Goal: Transaction & Acquisition: Purchase product/service

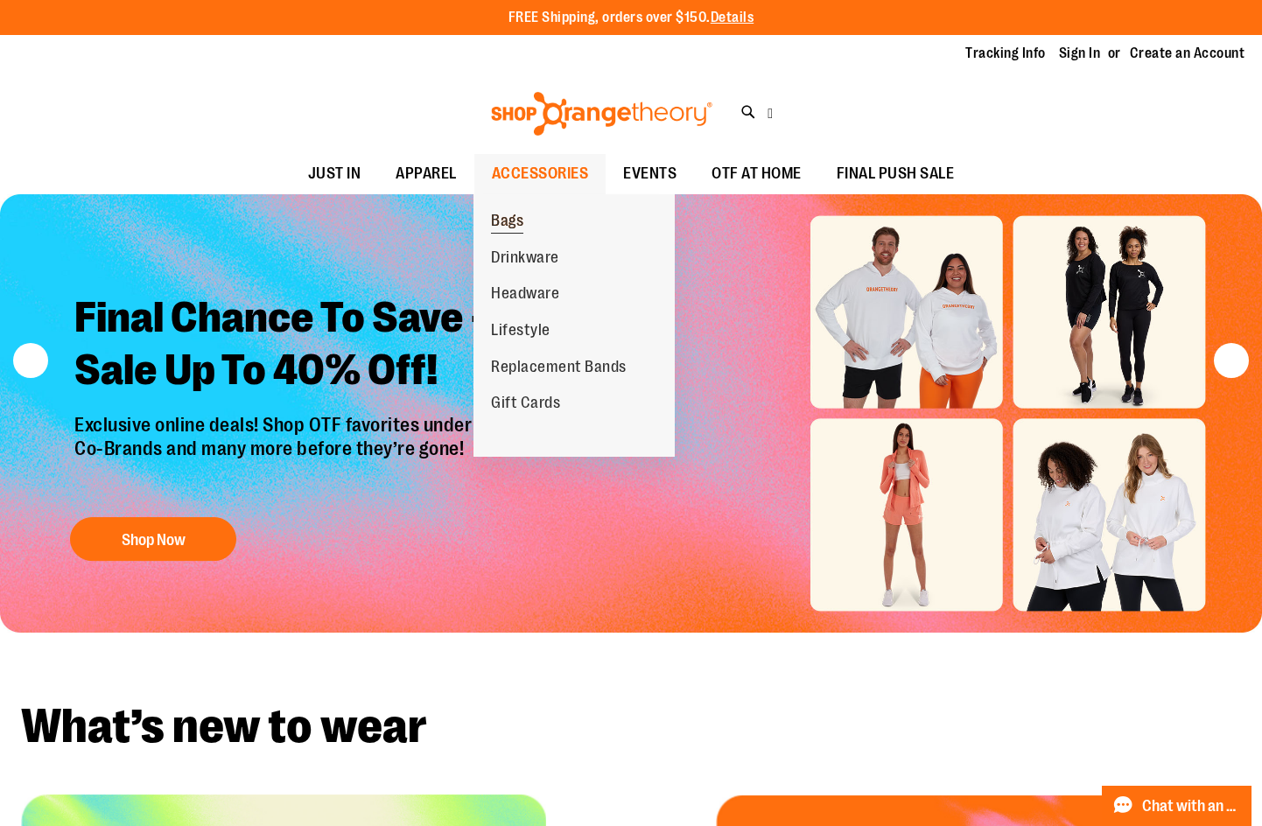
type input "**********"
click at [520, 227] on span "Bags" at bounding box center [507, 223] width 32 height 22
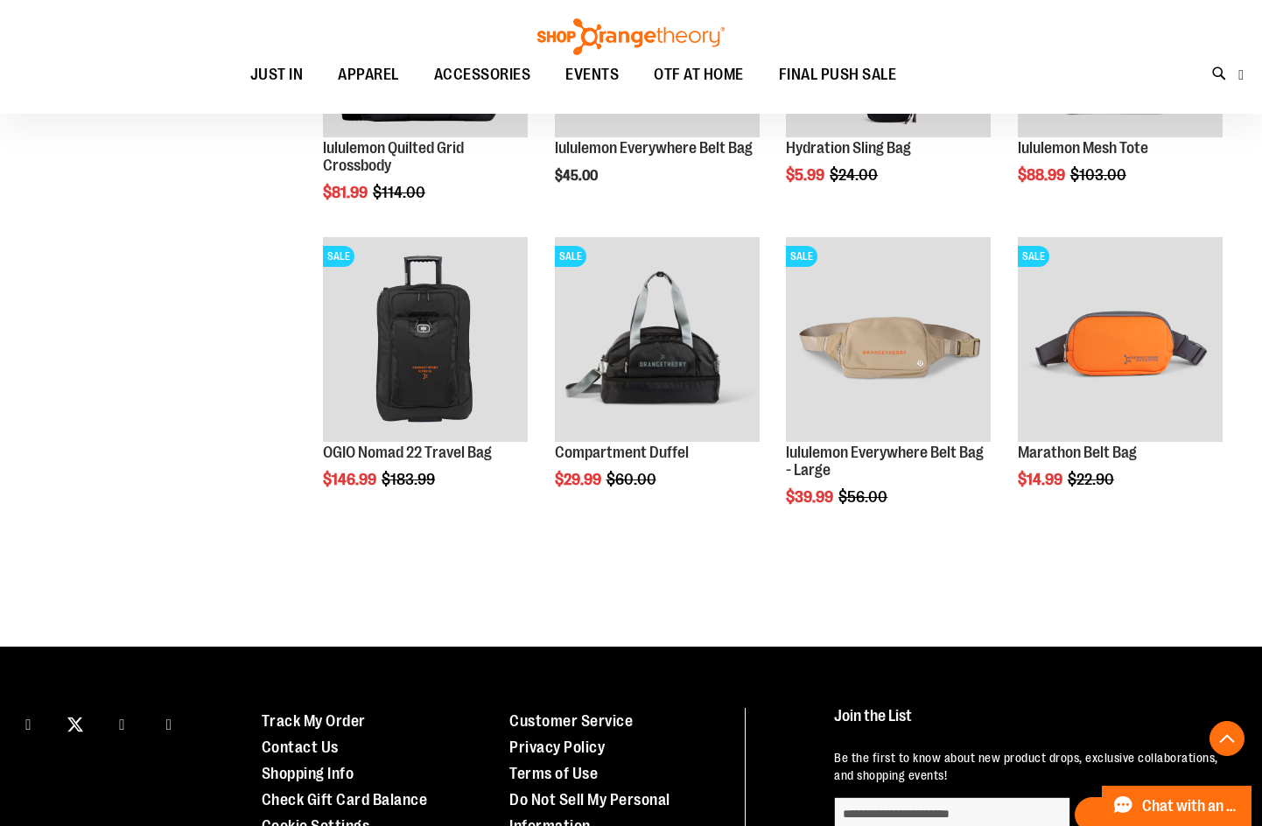
scroll to position [1137, 0]
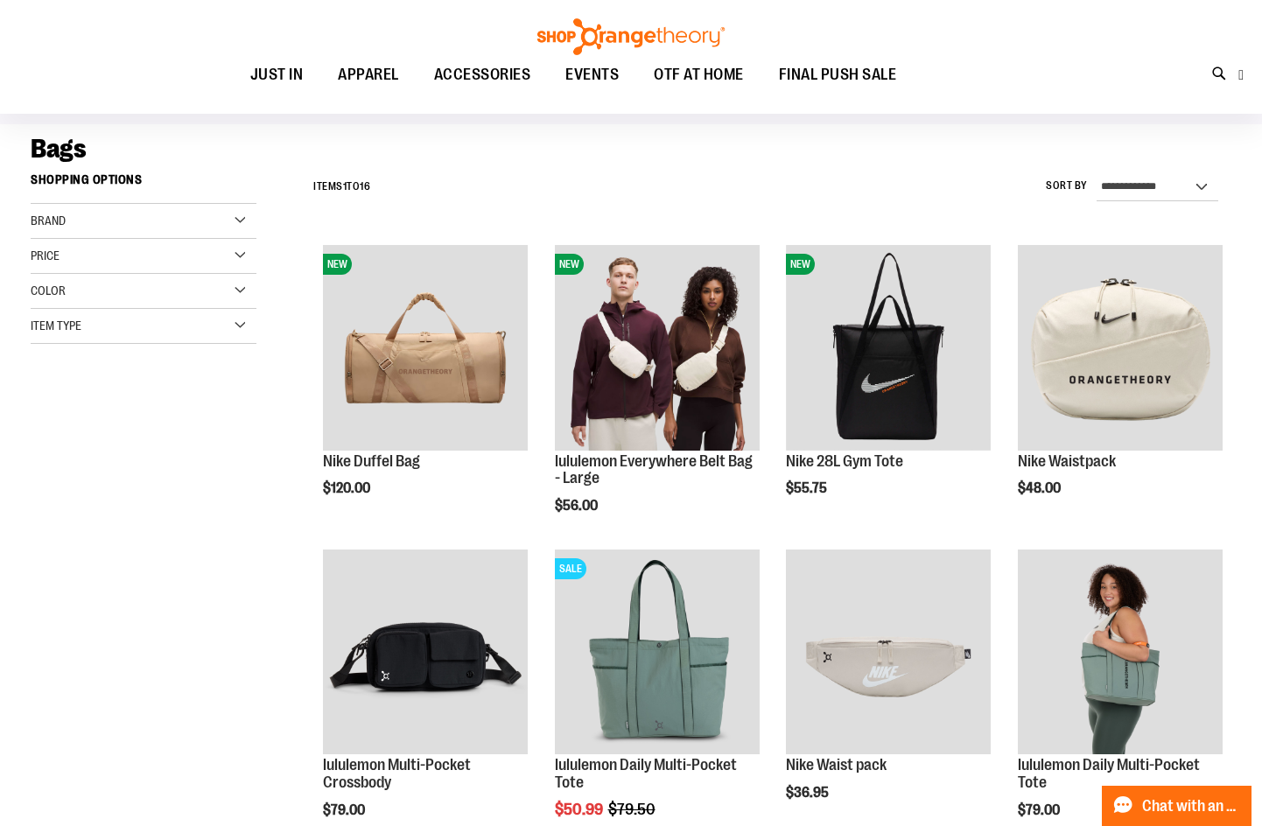
scroll to position [349, 0]
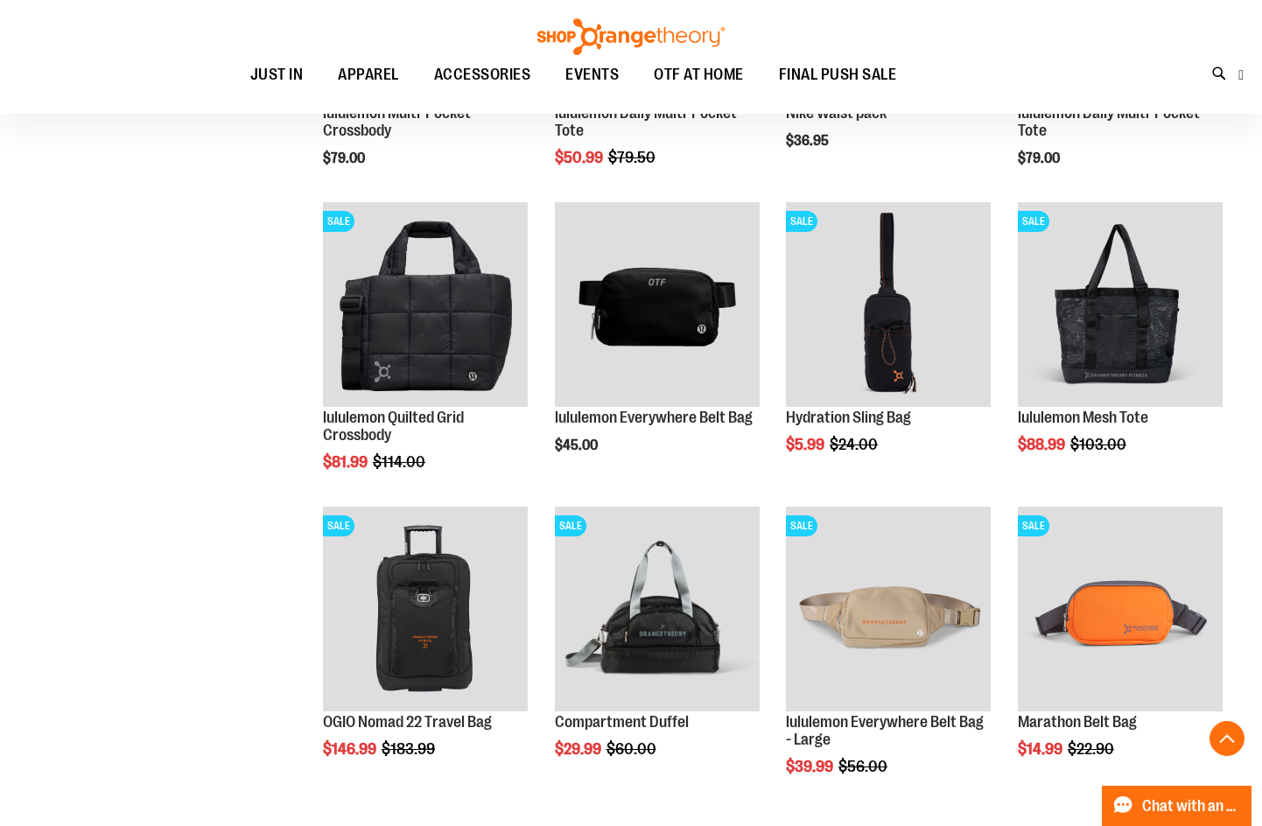
scroll to position [787, 0]
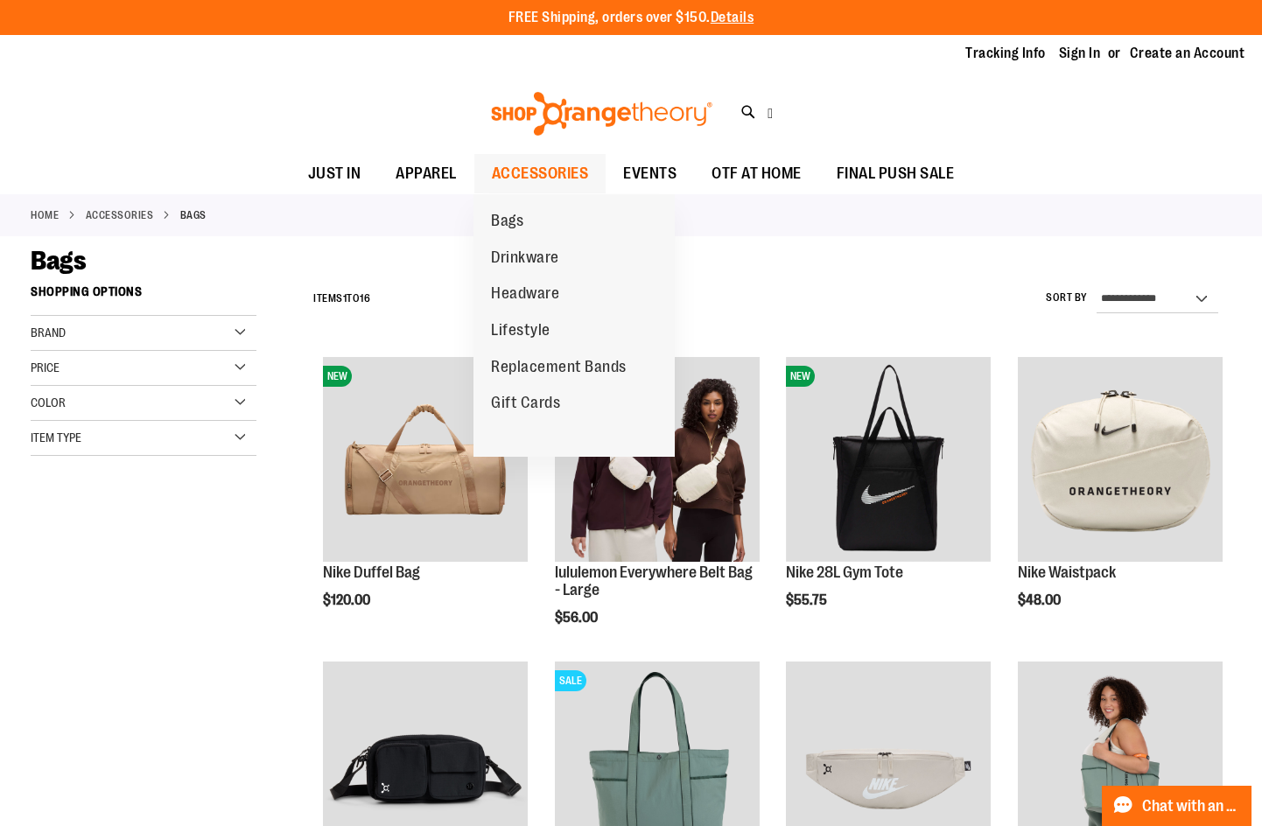
type input "**********"
click at [528, 155] on span "ACCESSORIES" at bounding box center [540, 173] width 97 height 39
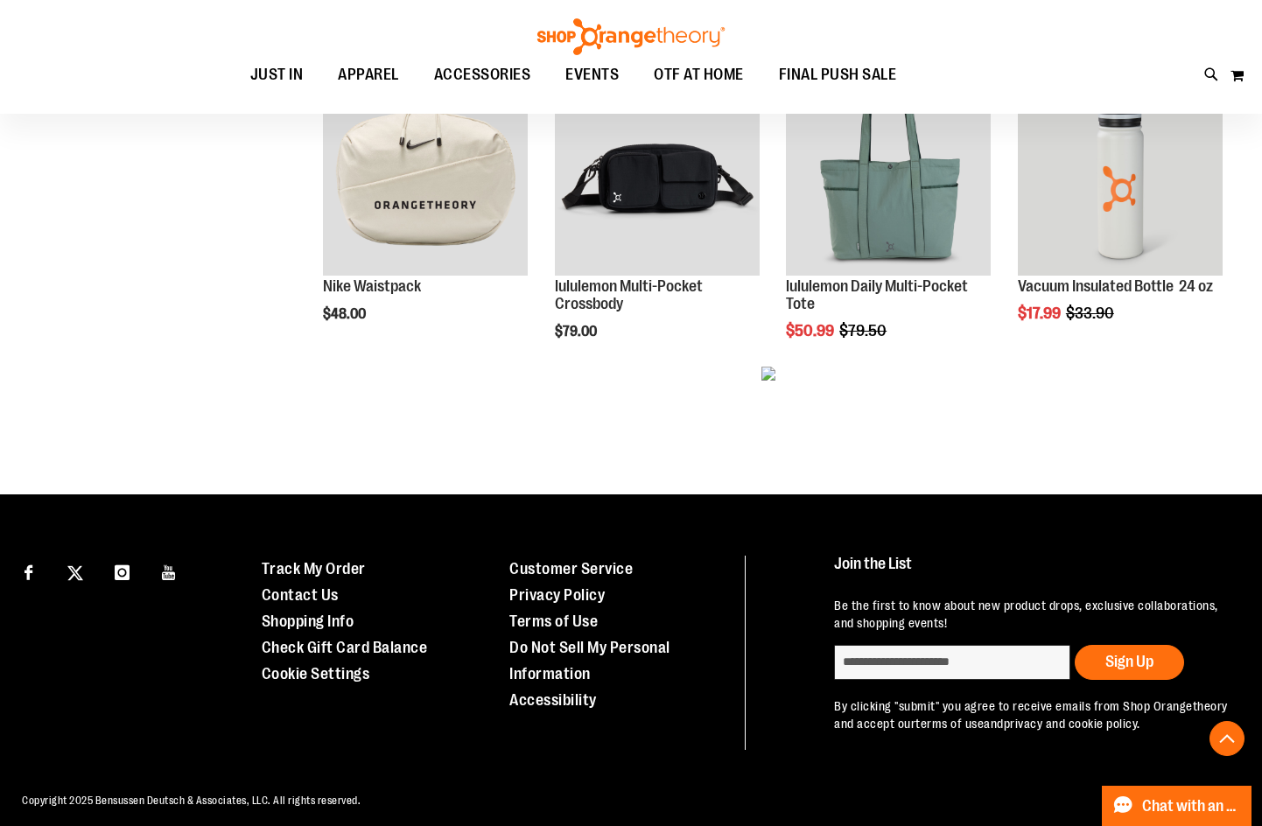
scroll to position [928, 0]
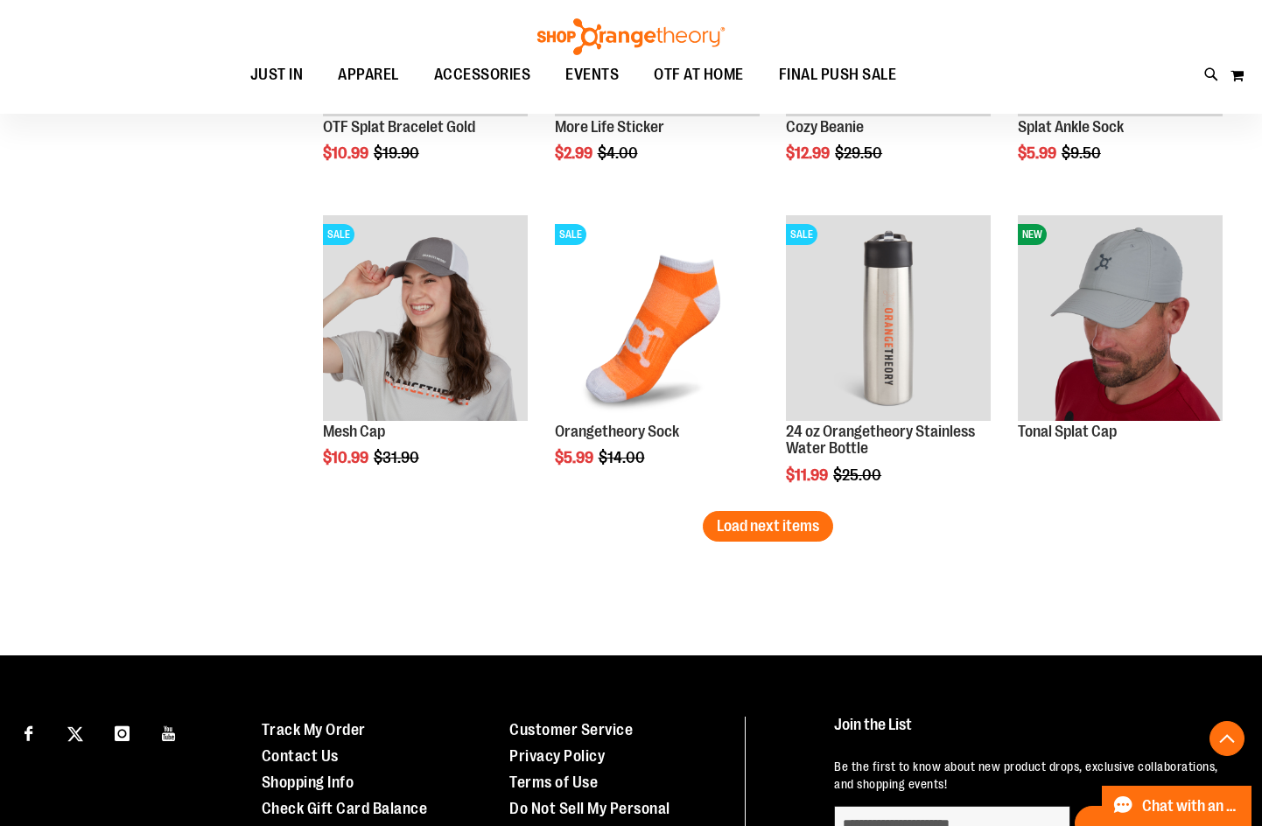
scroll to position [2592, 0]
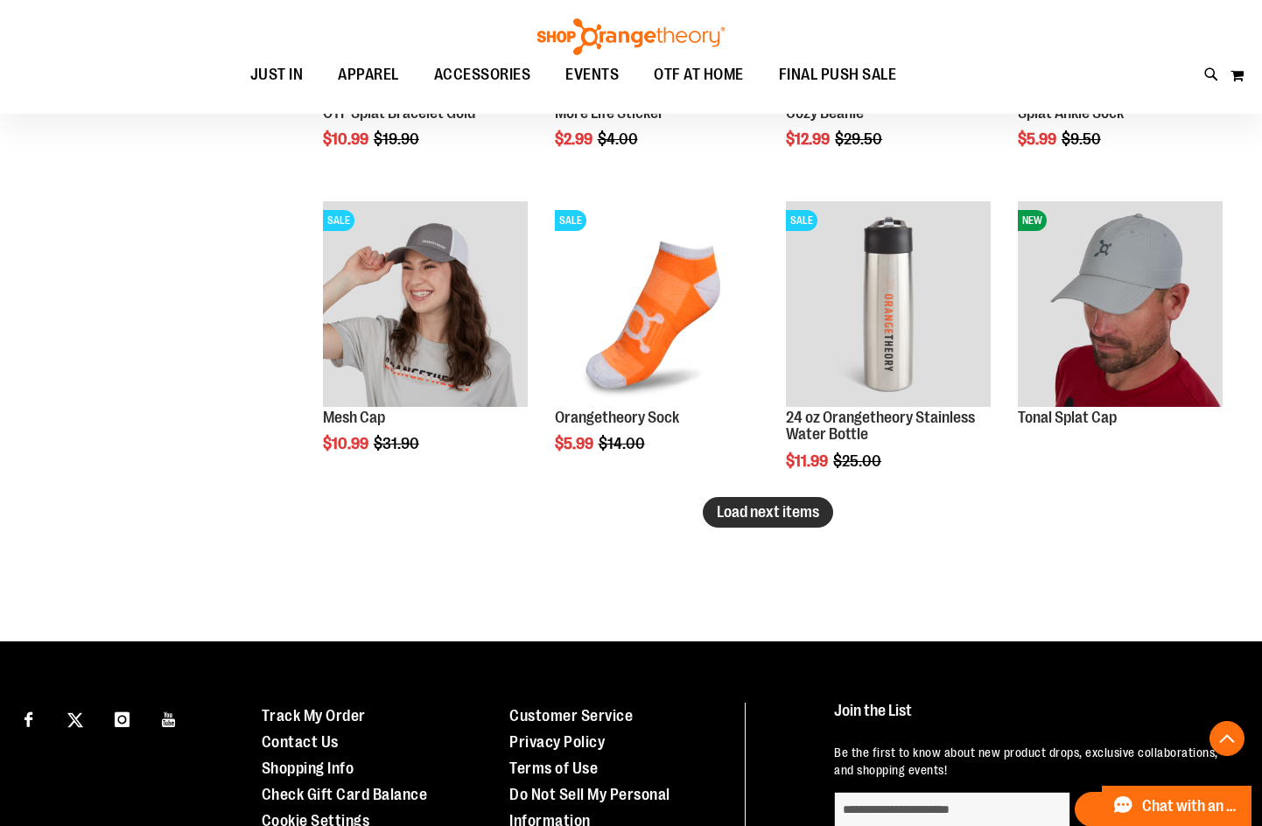
type input "**********"
click at [759, 501] on button "Load next items" at bounding box center [768, 512] width 130 height 31
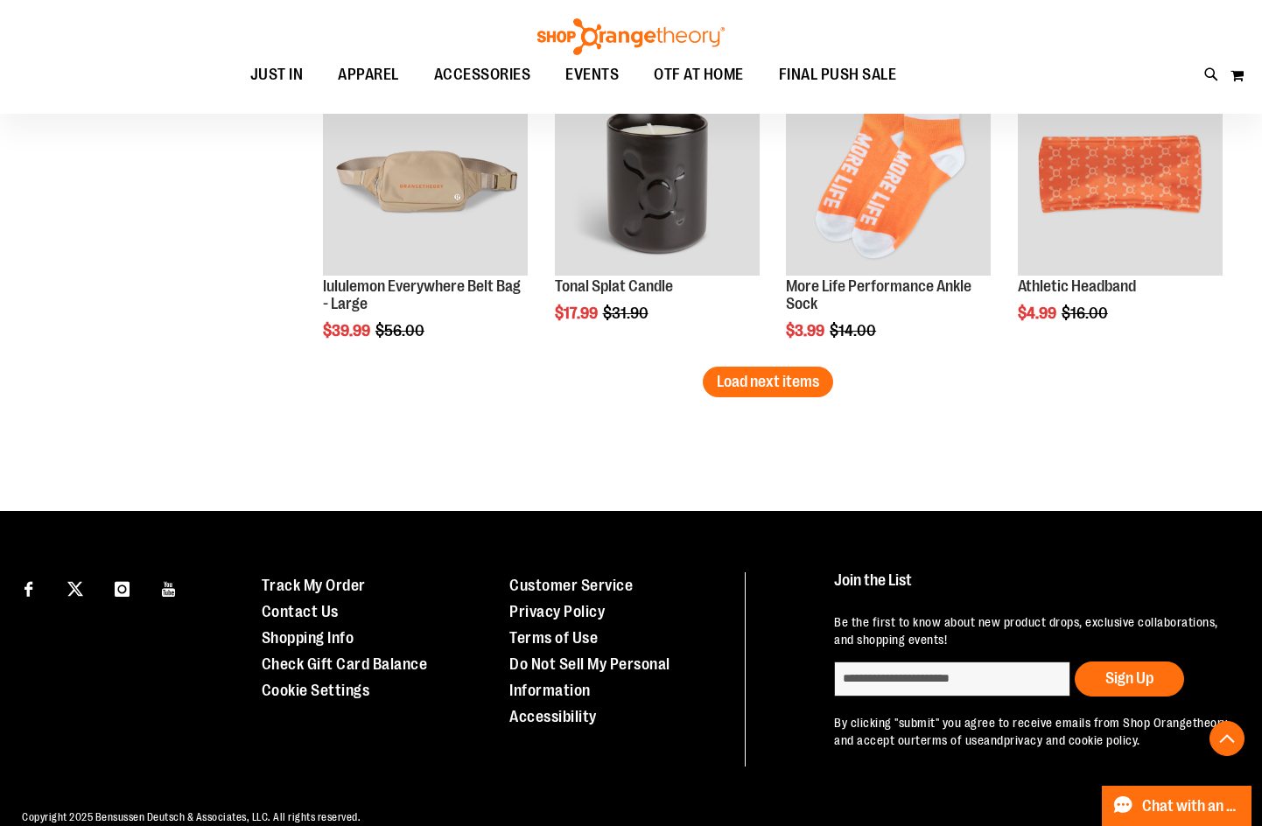
scroll to position [3682, 0]
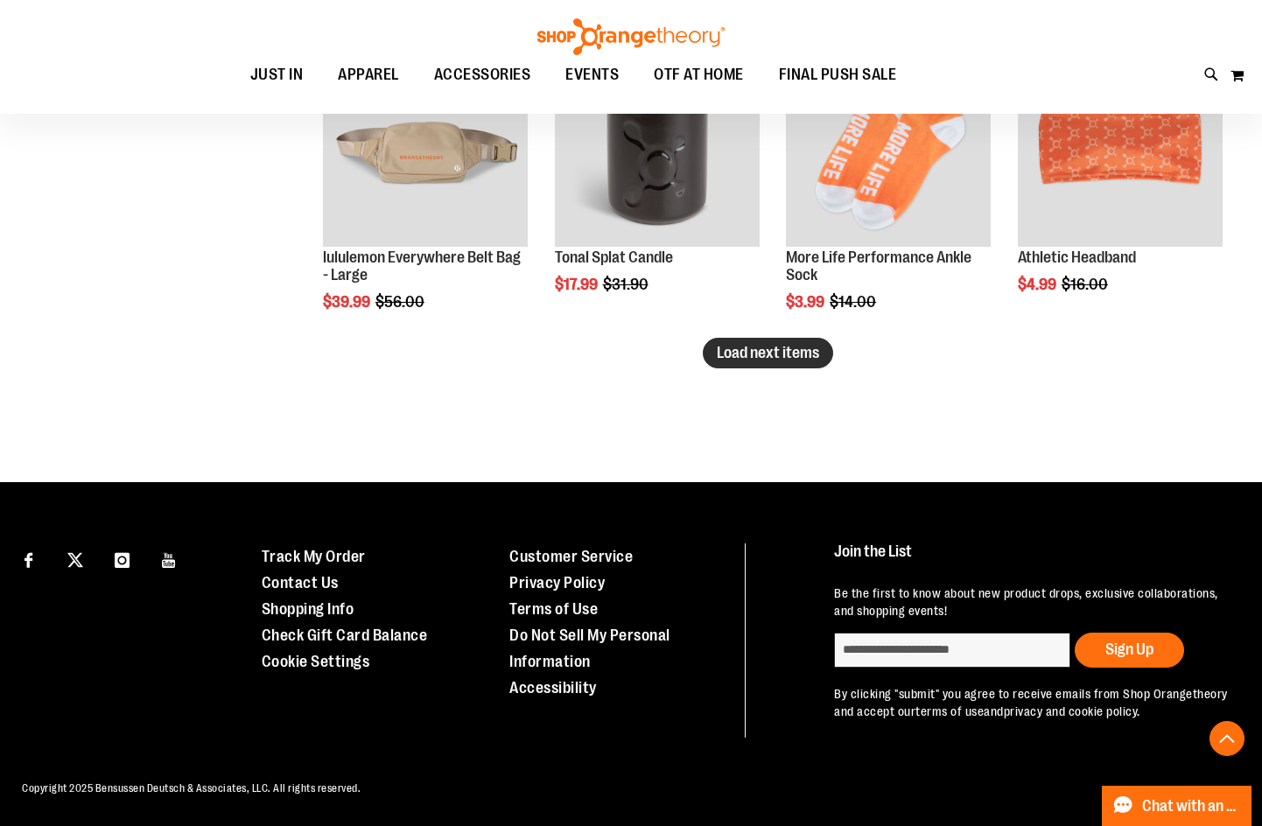
click at [740, 344] on span "Load next items" at bounding box center [768, 353] width 102 height 18
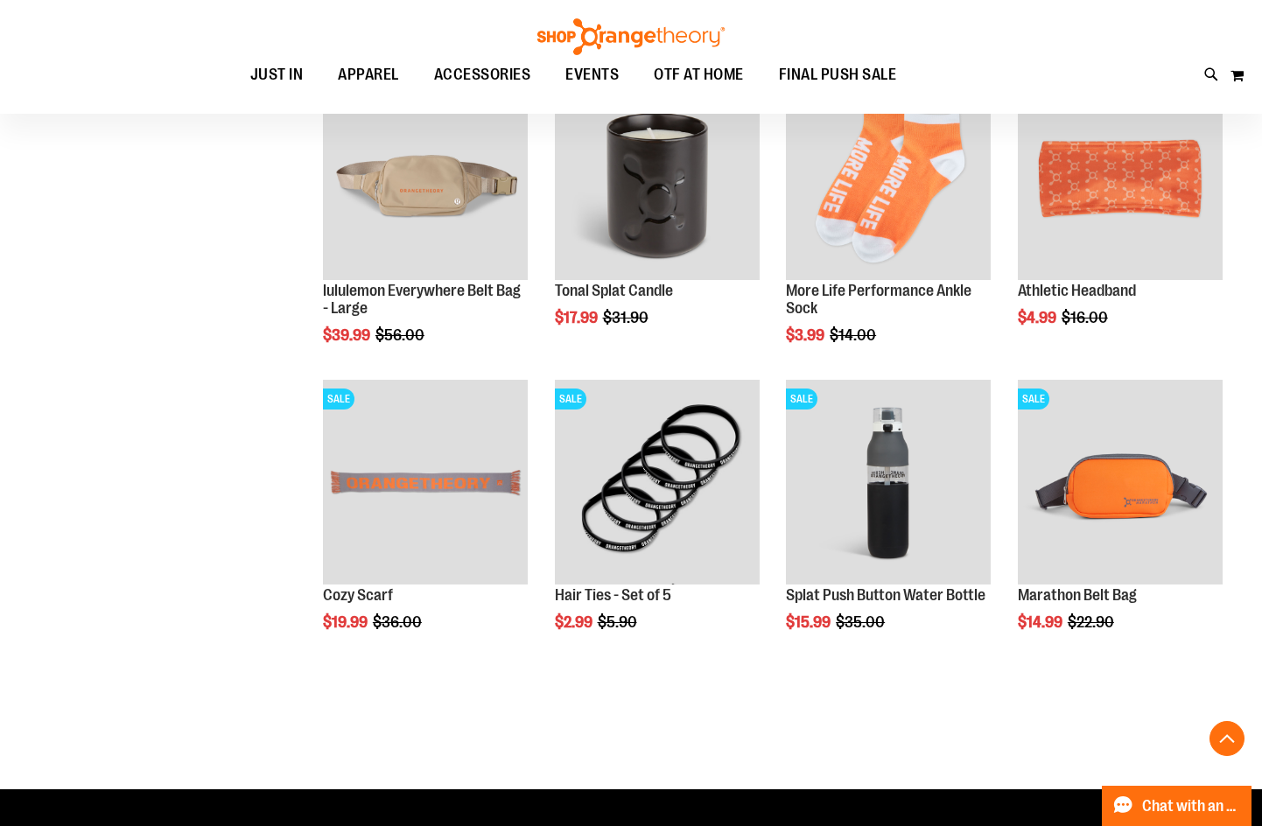
scroll to position [3595, 0]
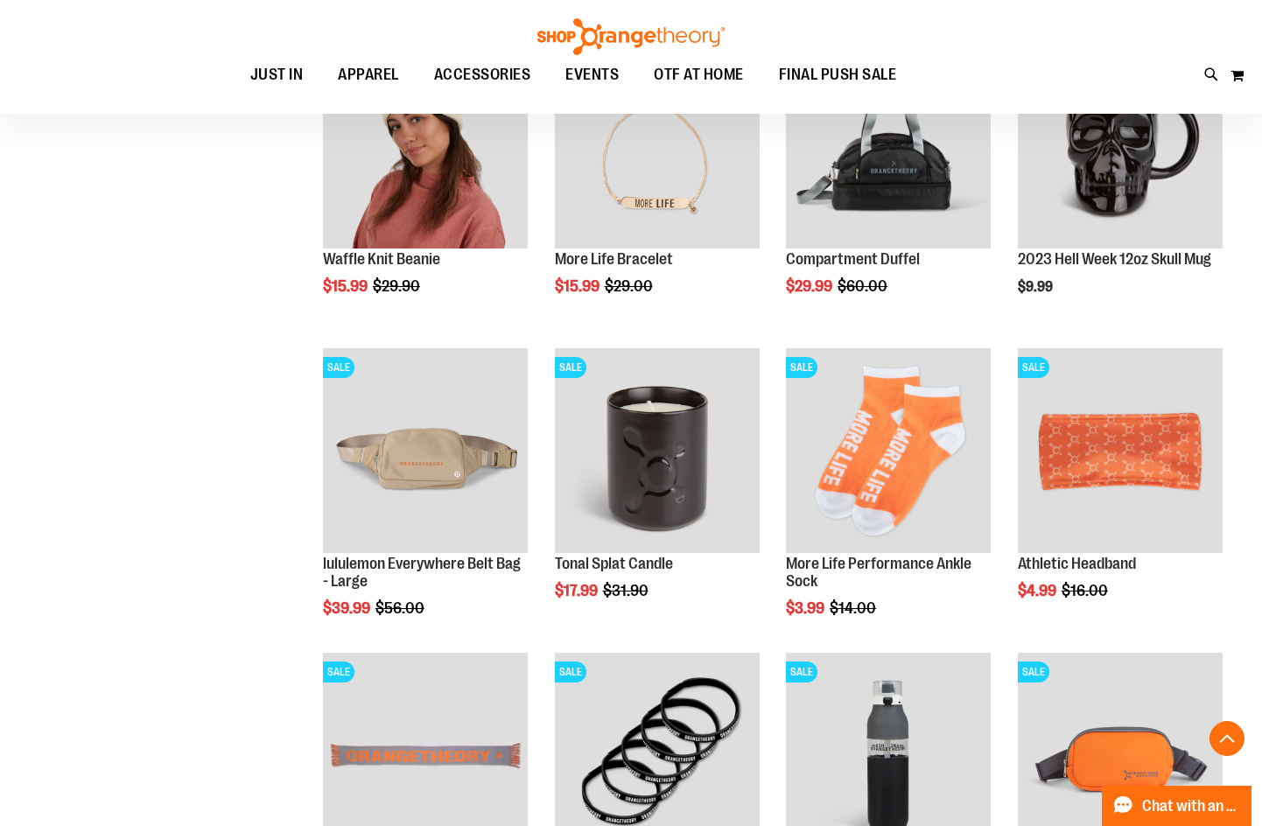
scroll to position [3420, 0]
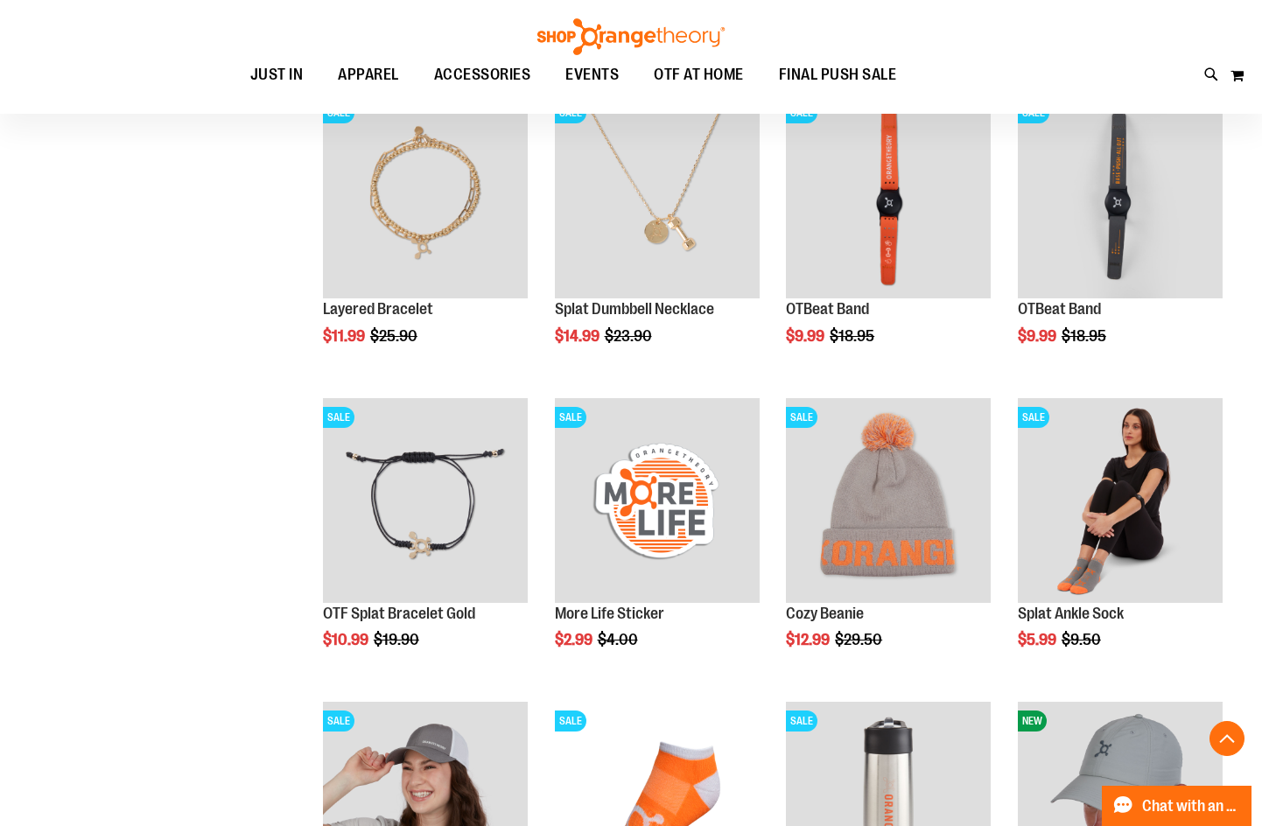
scroll to position [1768, 0]
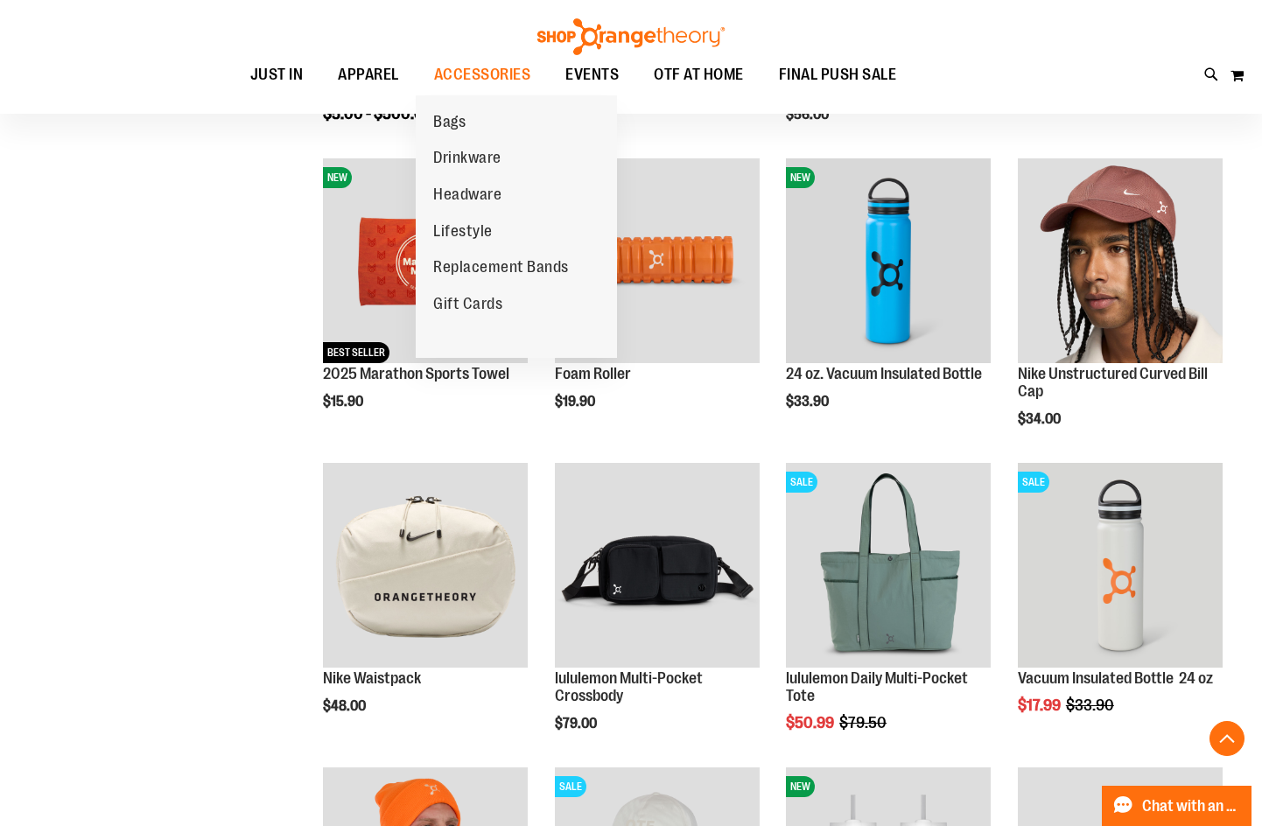
scroll to position [192, 0]
